Goal: Find specific page/section: Find specific page/section

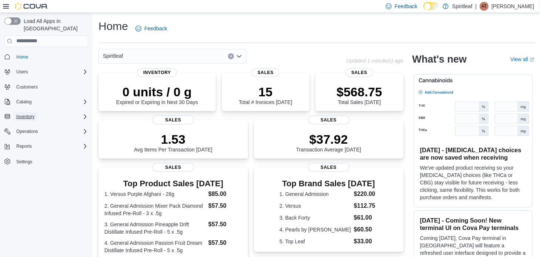
click at [25, 114] on span "Inventory" at bounding box center [25, 117] width 18 height 6
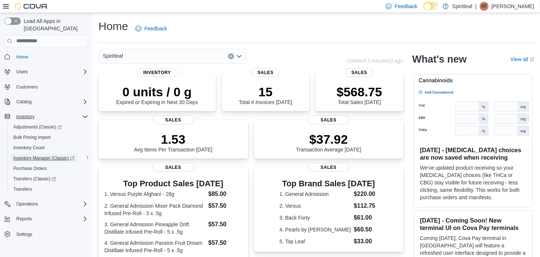
click at [38, 155] on span "Inventory Manager (Classic)" at bounding box center [43, 158] width 61 height 6
click at [380, 26] on div "Home Feedback" at bounding box center [315, 28] width 435 height 19
click at [34, 165] on span "Purchase Orders" at bounding box center [30, 168] width 34 height 6
click at [30, 53] on link "Home" at bounding box center [22, 57] width 18 height 9
